Goal: Register for event/course

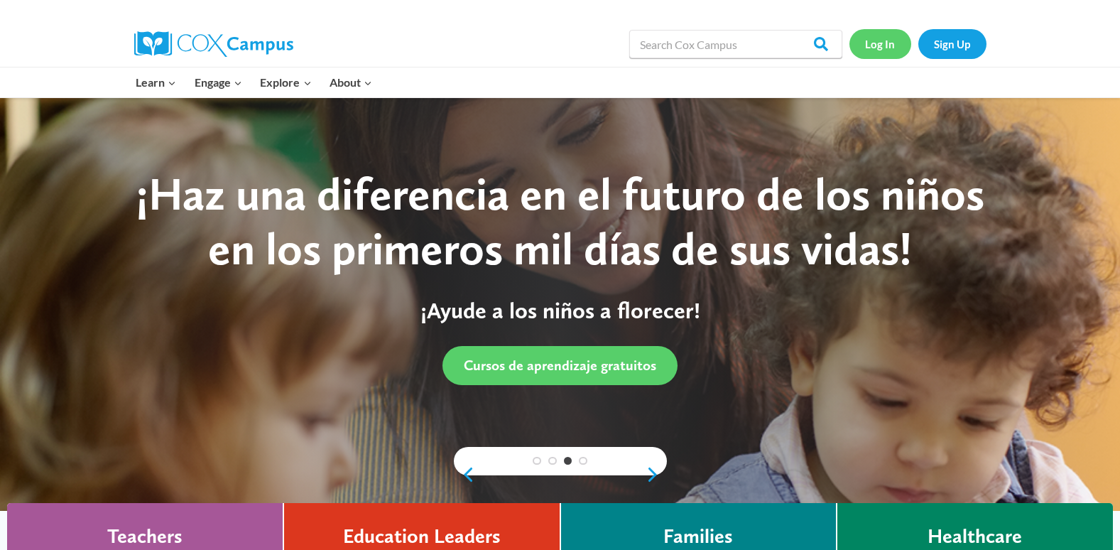
click at [884, 43] on link "Log In" at bounding box center [880, 43] width 62 height 29
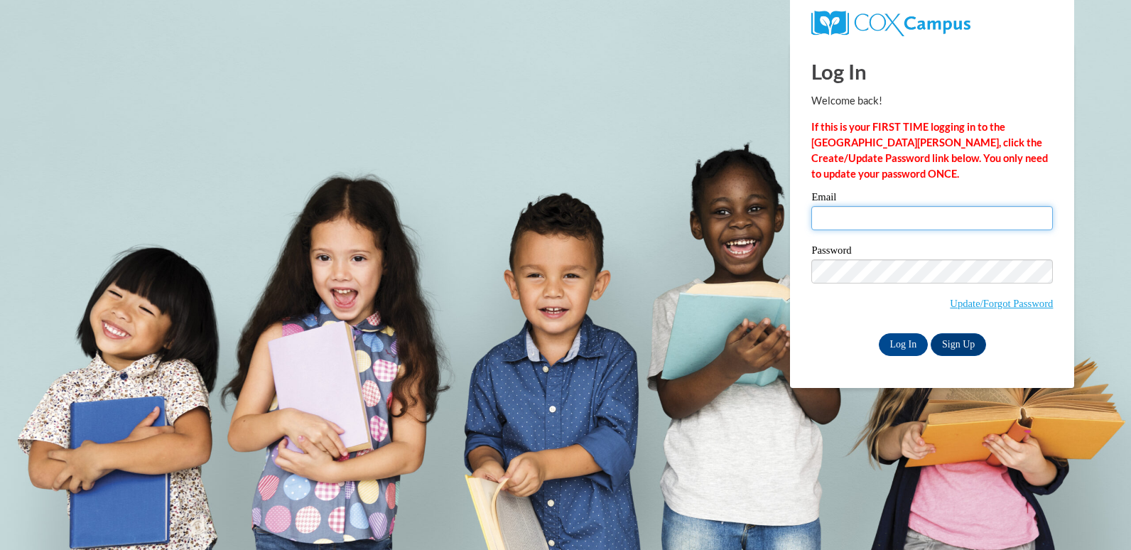
click at [866, 209] on input "Email" at bounding box center [931, 218] width 241 height 24
click at [946, 166] on p "If this is your FIRST TIME logging in to the NEW Cox Campus, click the Create/U…" at bounding box center [931, 150] width 241 height 62
click at [905, 219] on input "Email" at bounding box center [931, 218] width 241 height 24
type input "rmself@valdosta.edu"
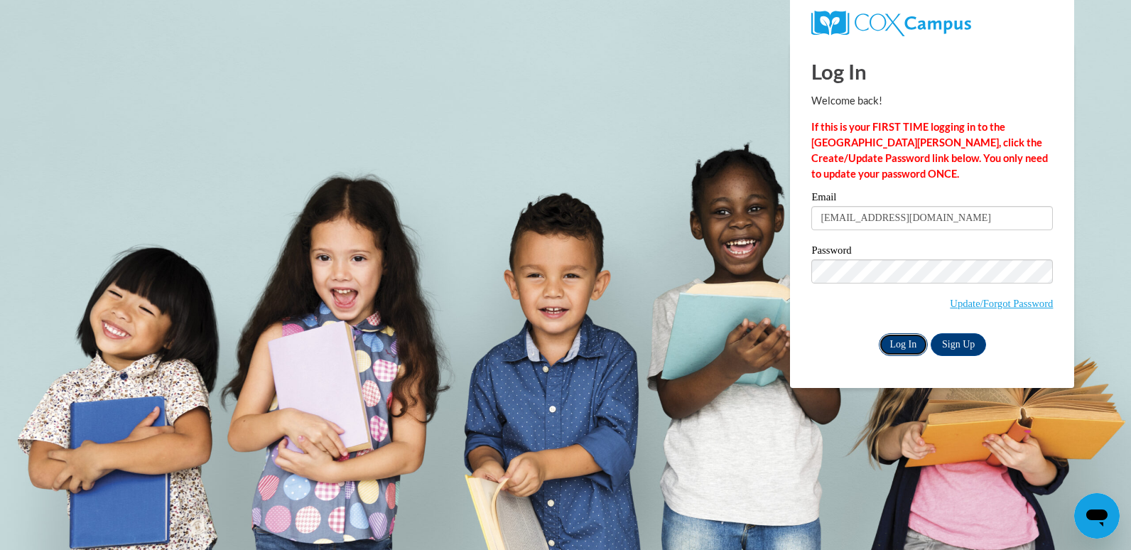
click at [891, 344] on input "Log In" at bounding box center [904, 344] width 50 height 23
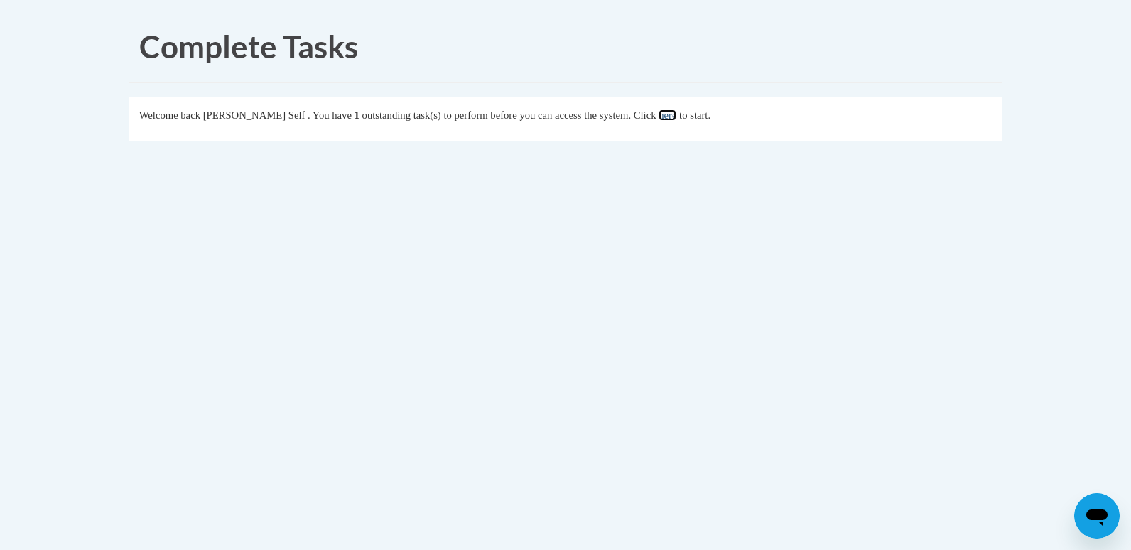
click at [672, 110] on link "here" at bounding box center [667, 114] width 18 height 11
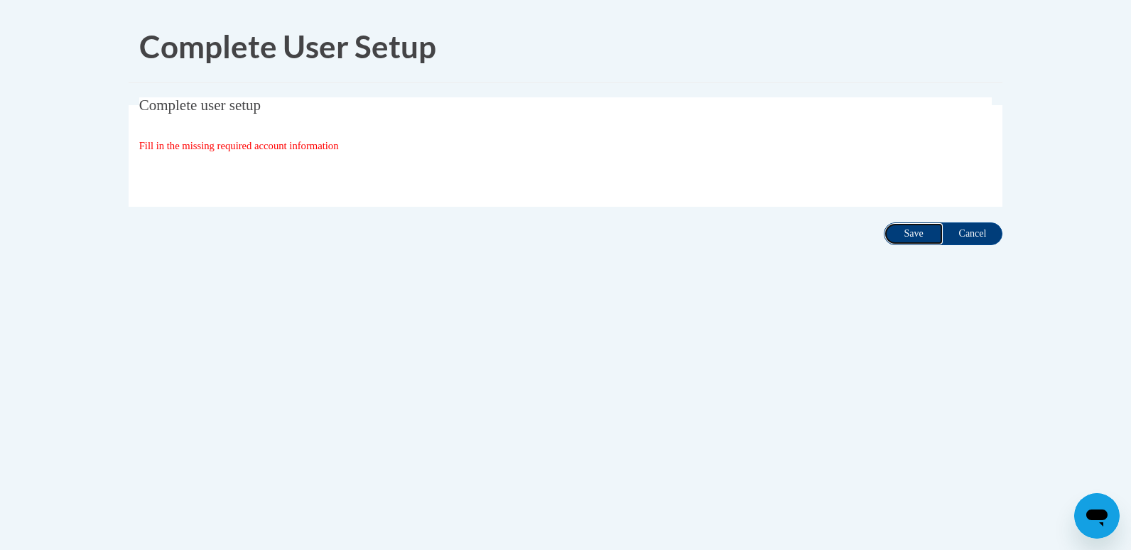
click at [911, 233] on input "Save" at bounding box center [914, 233] width 60 height 23
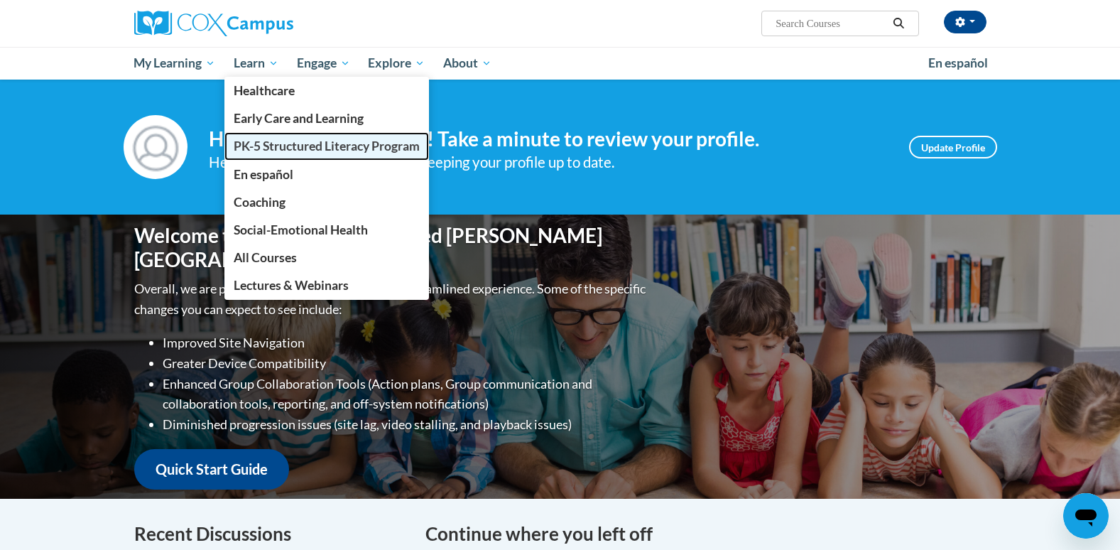
click at [275, 140] on span "PK-5 Structured Literacy Program" at bounding box center [327, 145] width 186 height 15
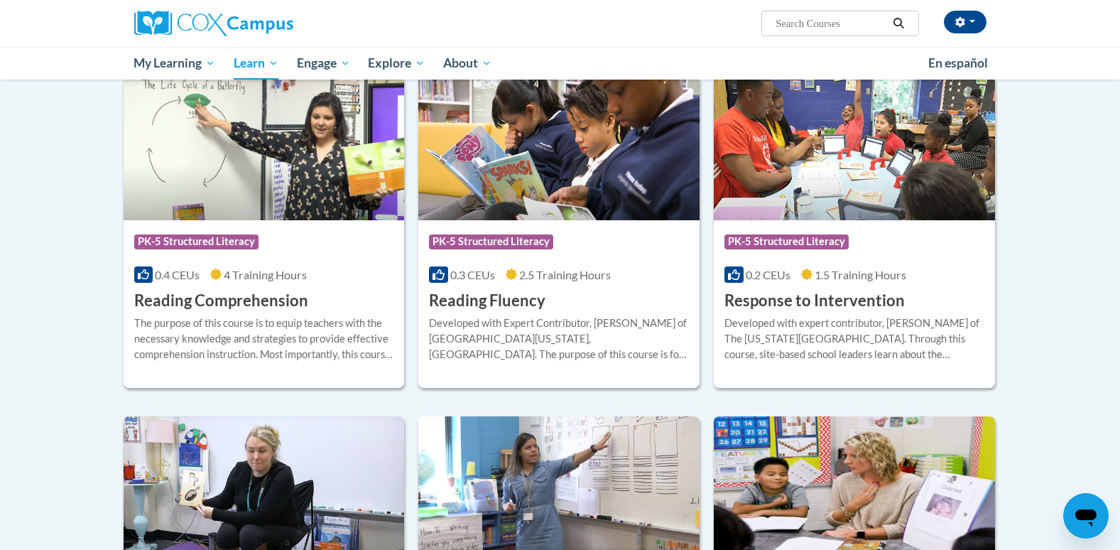
scroll to position [1198, 0]
click at [263, 297] on h3 "Reading Comprehension" at bounding box center [221, 300] width 174 height 22
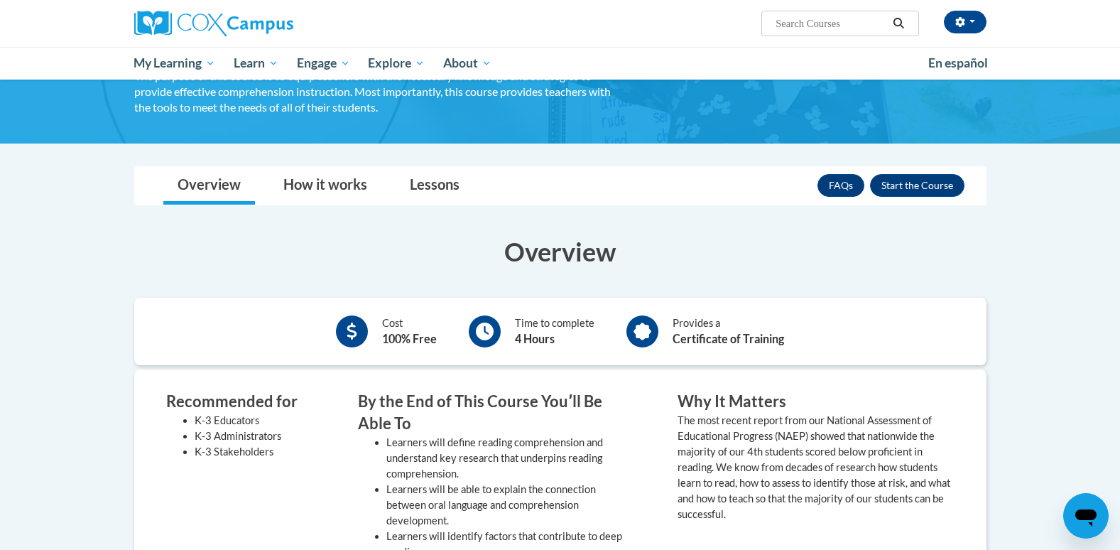
scroll to position [122, 0]
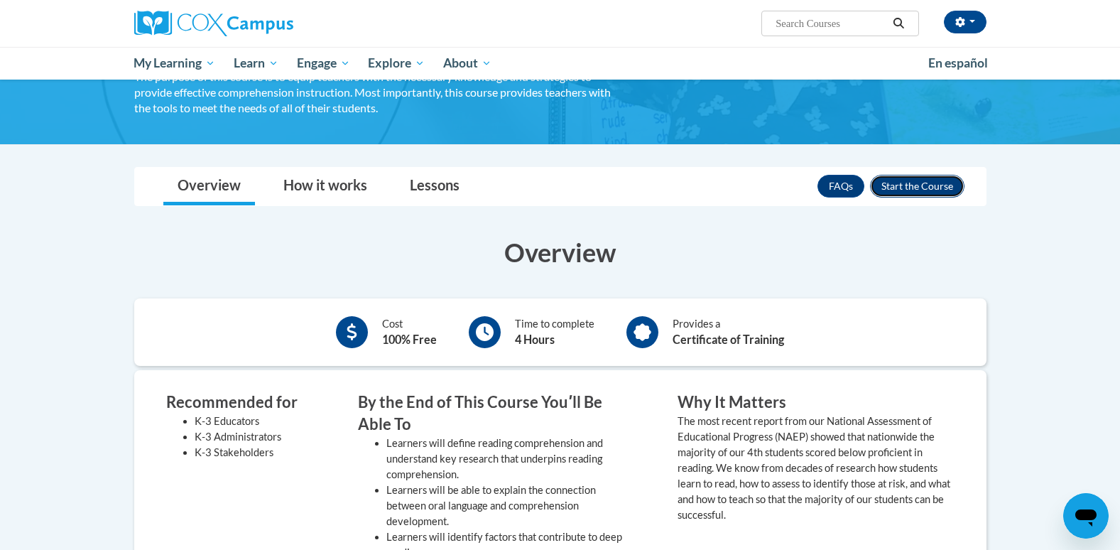
click at [913, 185] on button "Enroll" at bounding box center [917, 186] width 94 height 23
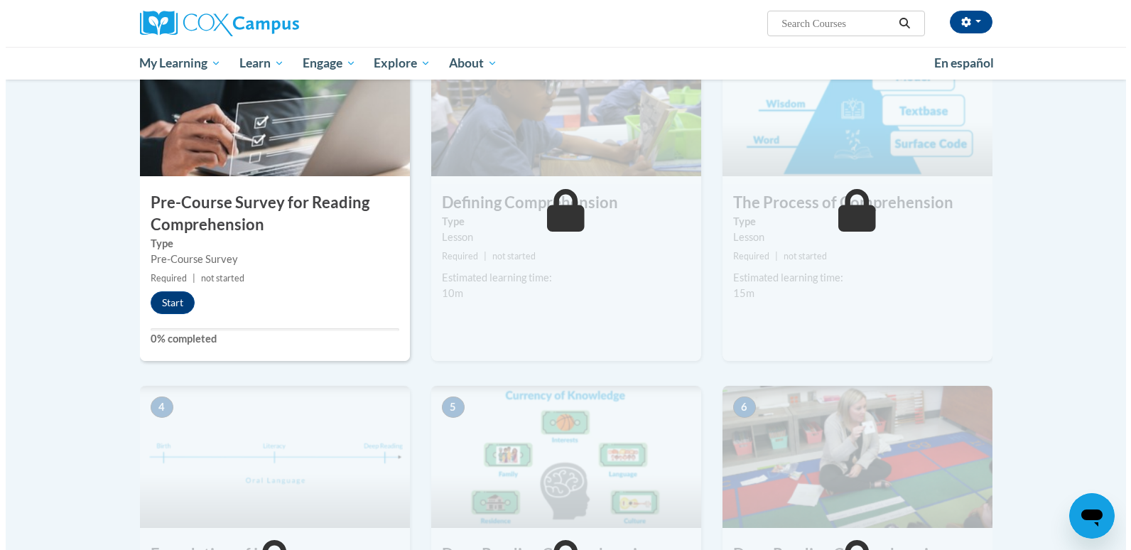
scroll to position [362, 0]
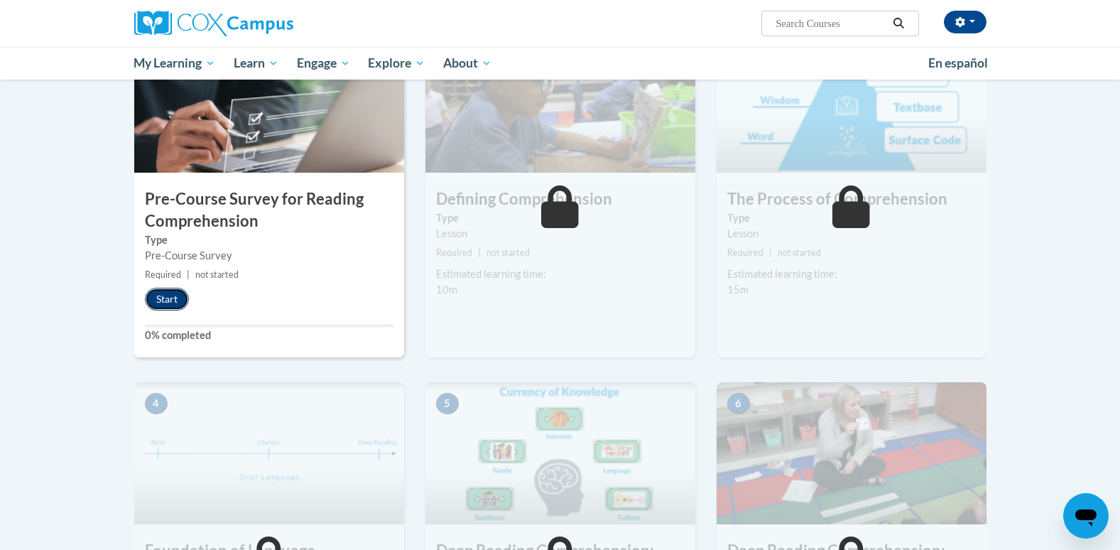
click at [166, 305] on button "Start" at bounding box center [167, 299] width 44 height 23
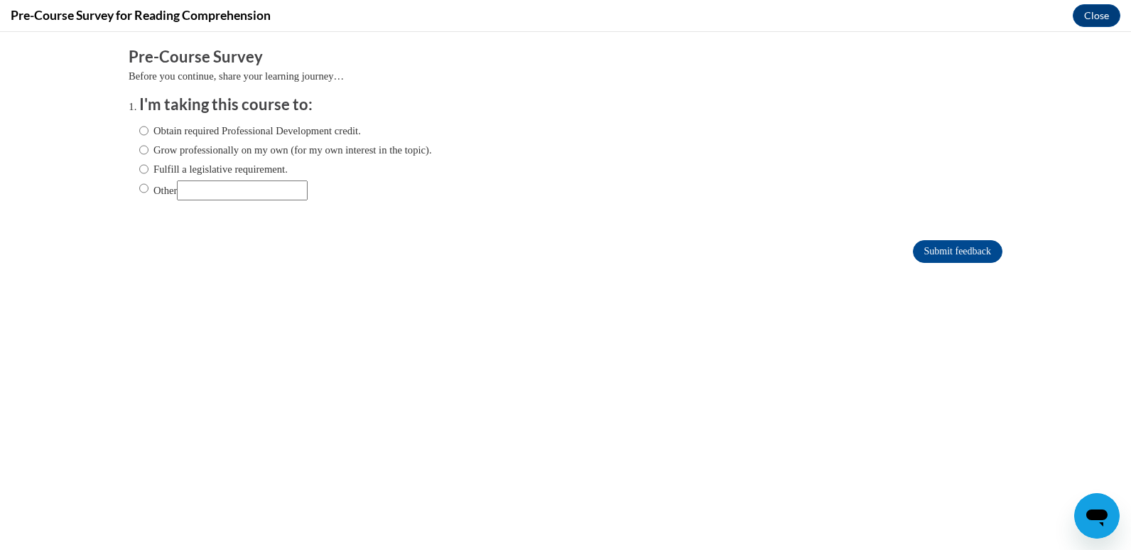
scroll to position [0, 0]
click at [140, 192] on label "Other" at bounding box center [223, 190] width 168 height 20
click at [140, 192] on input "Other" at bounding box center [143, 188] width 9 height 16
radio input "true"
click at [923, 255] on input "Submit feedback" at bounding box center [957, 251] width 89 height 23
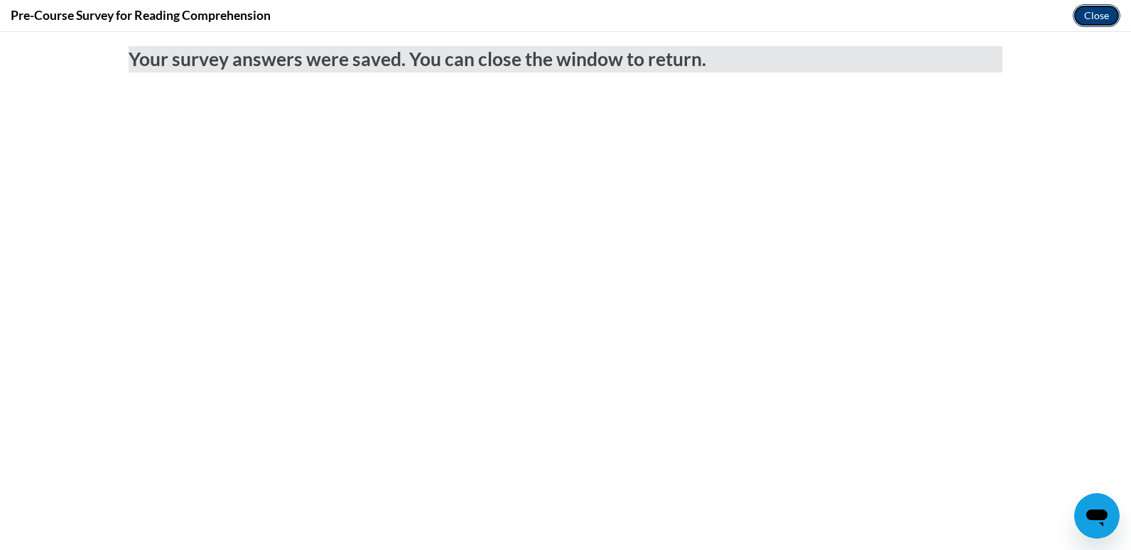
click at [1078, 13] on button "Close" at bounding box center [1096, 15] width 48 height 23
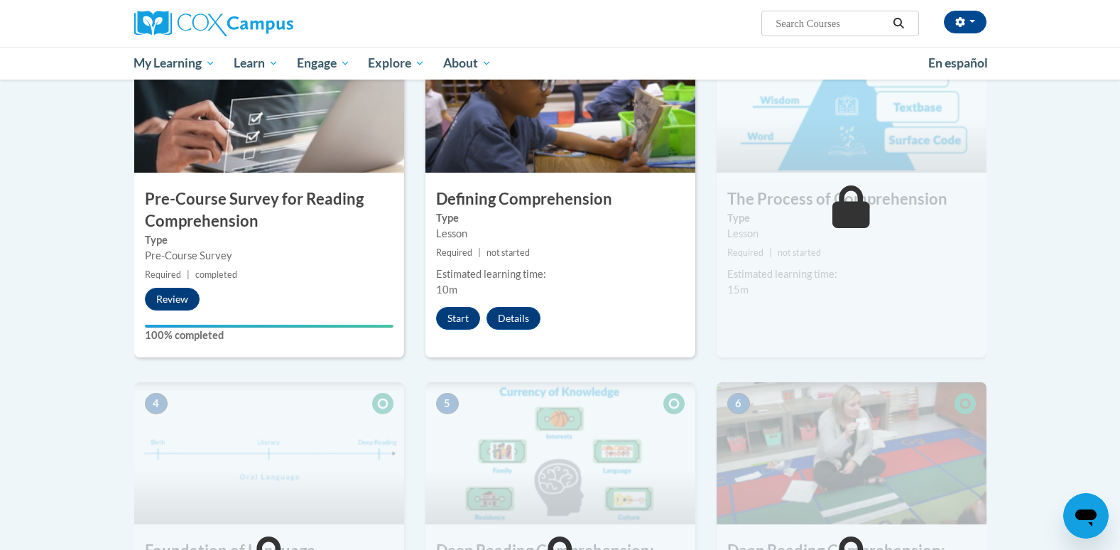
click at [406, 245] on div "1 Pre-Course Survey for Reading Comprehension Type Pre-Course Survey Required |…" at bounding box center [269, 207] width 291 height 352
click at [469, 317] on button "Start" at bounding box center [458, 318] width 44 height 23
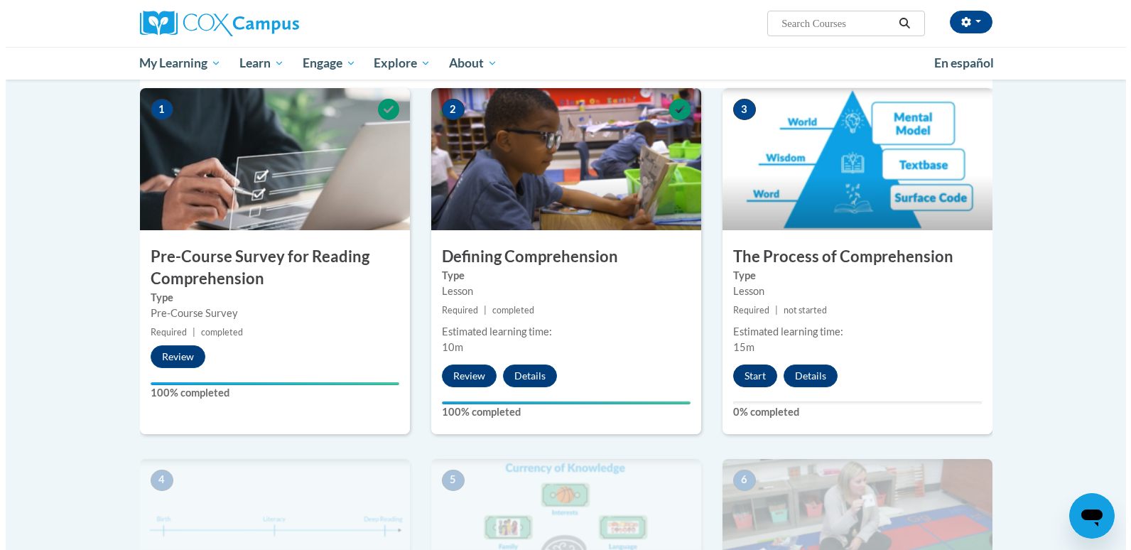
scroll to position [303, 0]
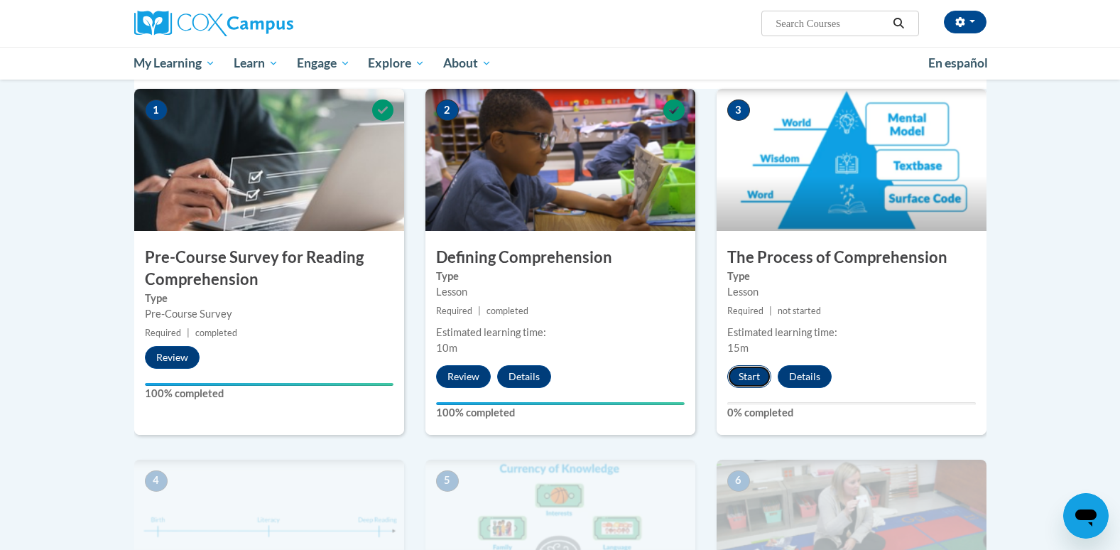
click at [755, 379] on button "Start" at bounding box center [749, 376] width 44 height 23
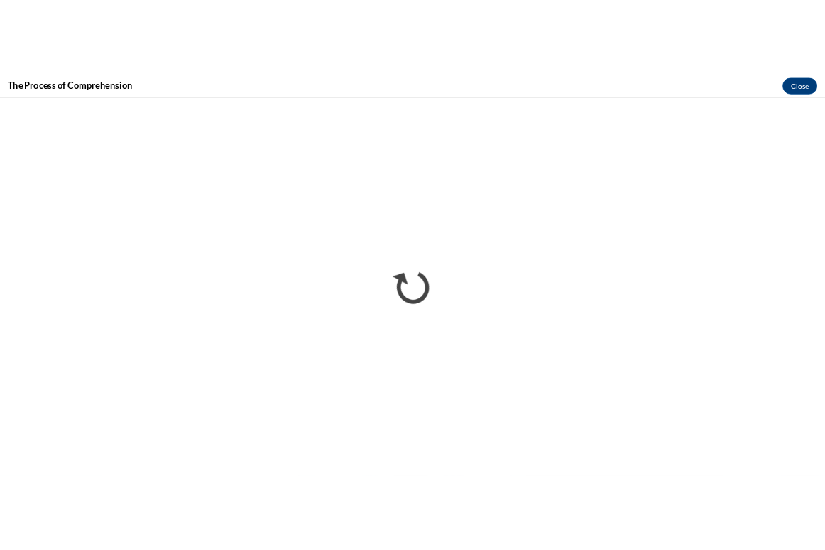
scroll to position [0, 0]
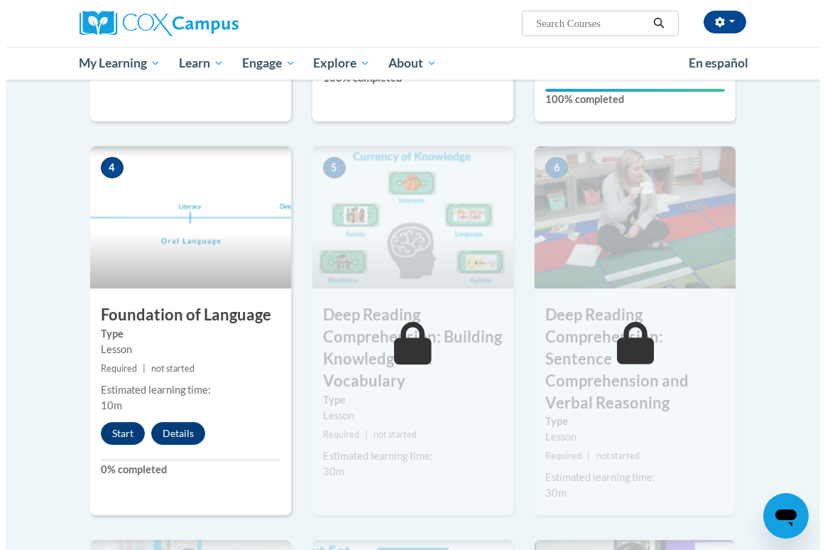
scroll to position [641, 0]
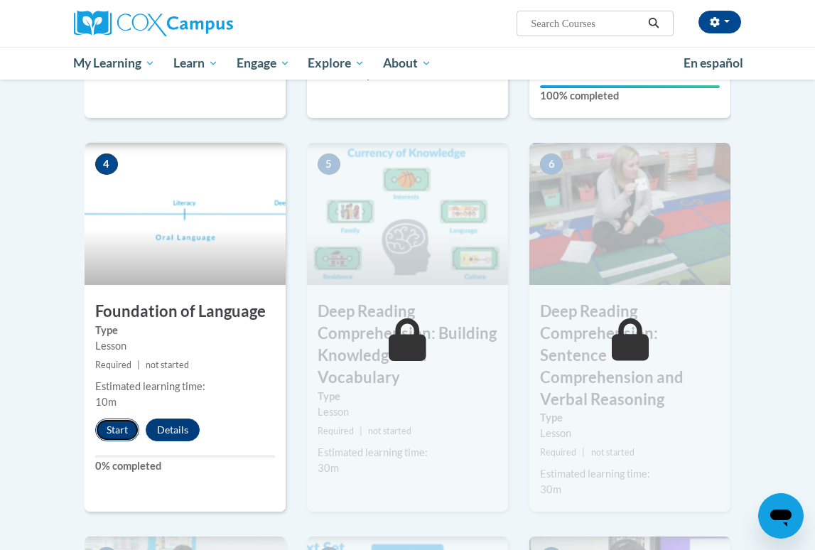
click at [113, 437] on button "Start" at bounding box center [117, 429] width 44 height 23
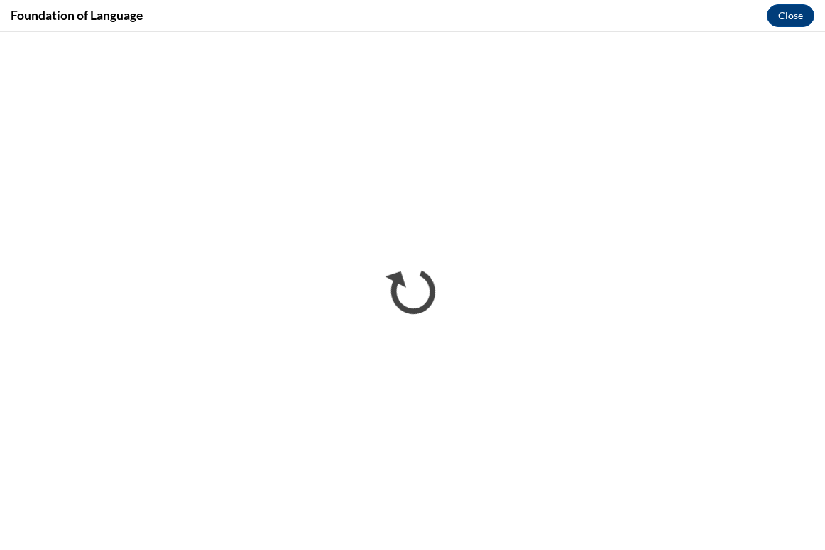
scroll to position [0, 0]
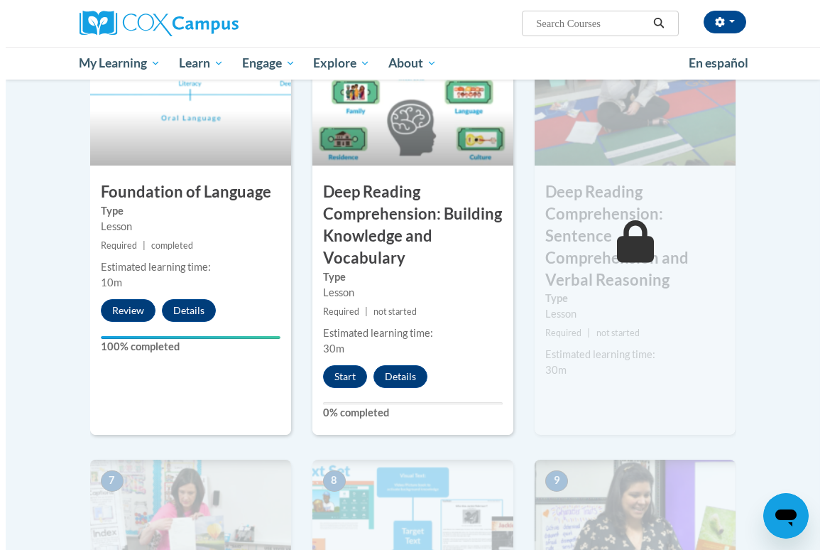
scroll to position [761, 0]
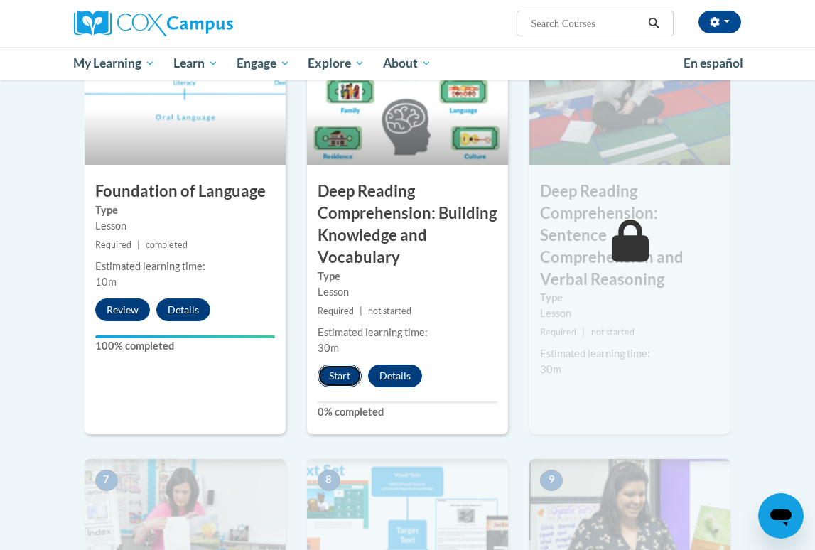
click at [347, 376] on button "Start" at bounding box center [339, 375] width 44 height 23
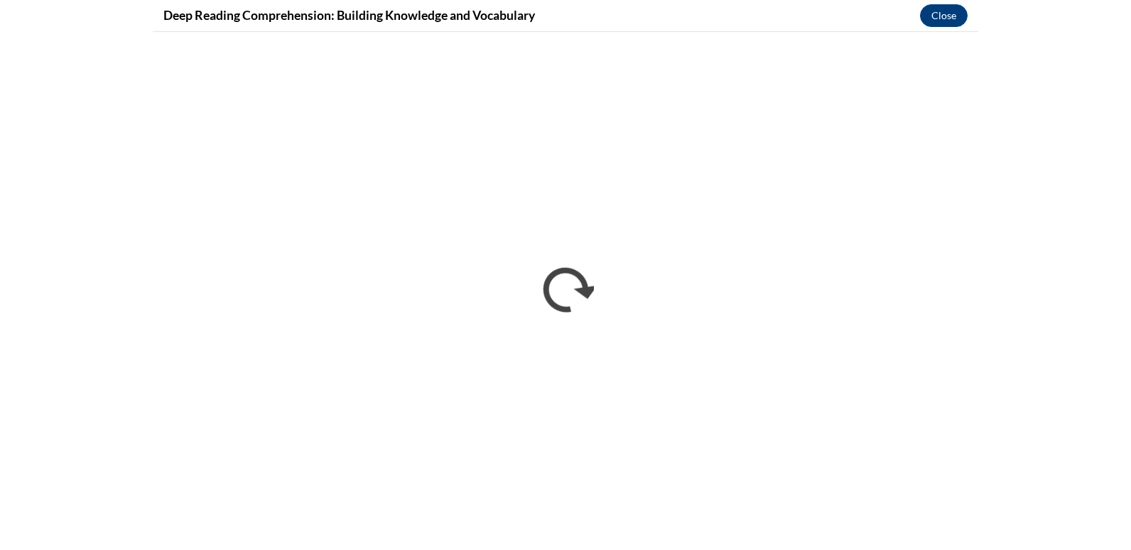
scroll to position [0, 0]
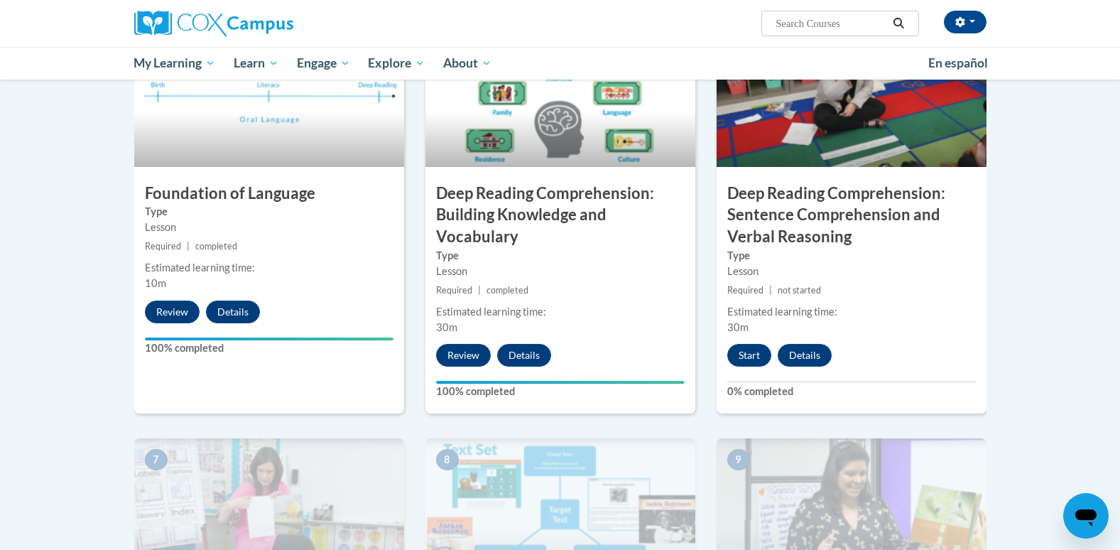
scroll to position [737, 0]
